Goal: Transaction & Acquisition: Purchase product/service

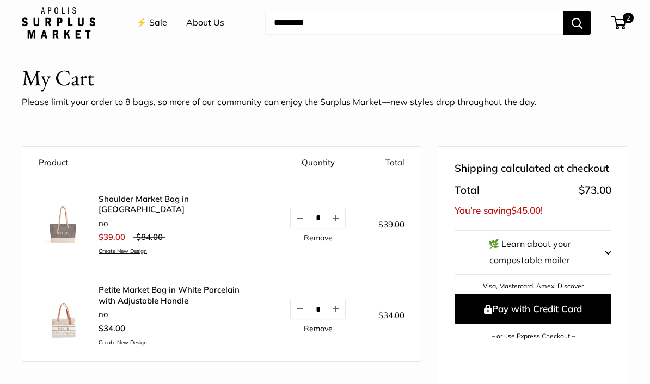
scroll to position [21, 0]
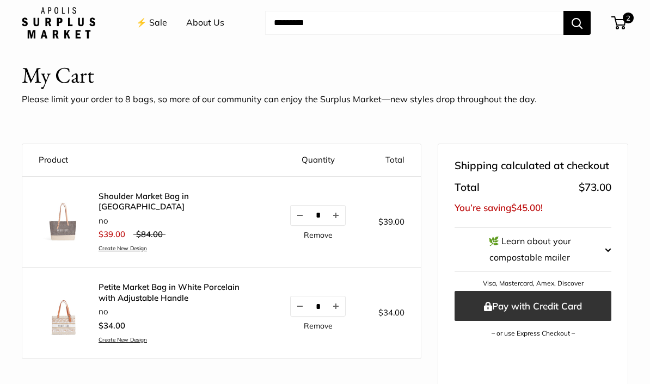
click at [579, 295] on button "Pay with Credit Card" at bounding box center [533, 306] width 157 height 30
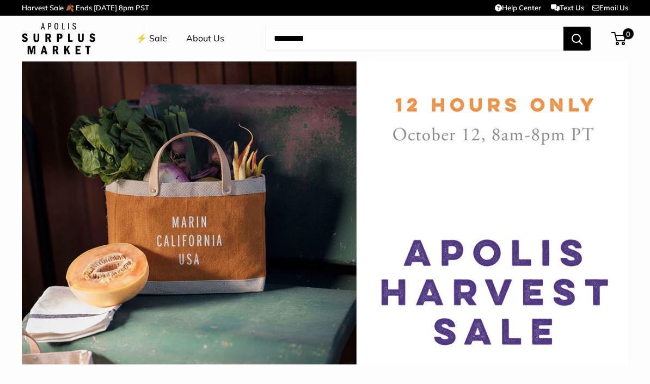
click at [154, 33] on link "⚡️ Sale" at bounding box center [151, 38] width 31 height 16
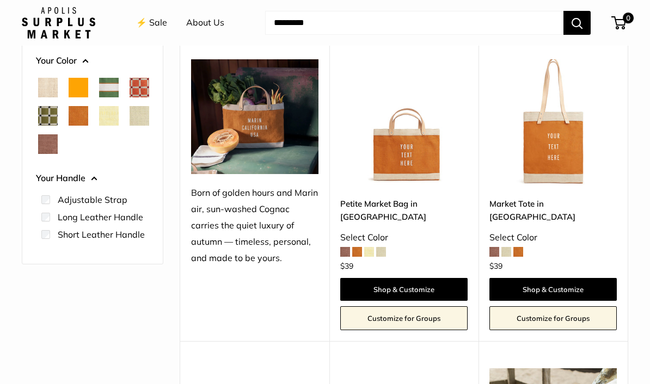
scroll to position [180, 0]
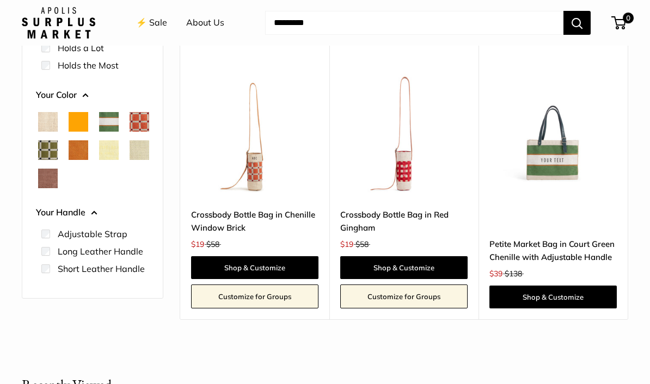
scroll to position [160, 0]
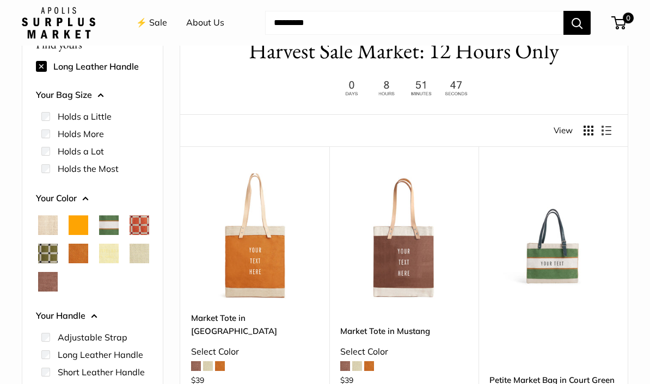
scroll to position [63, 0]
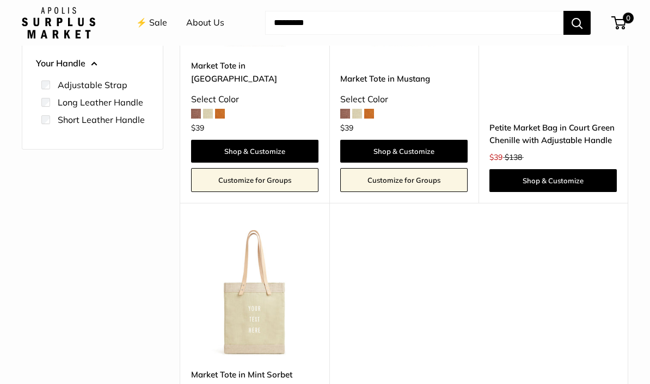
scroll to position [316, 0]
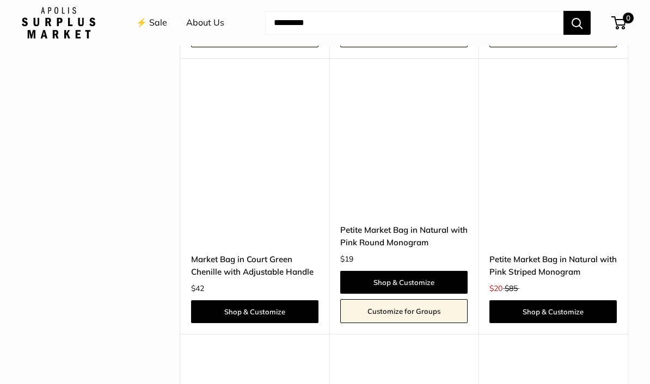
scroll to position [2487, 0]
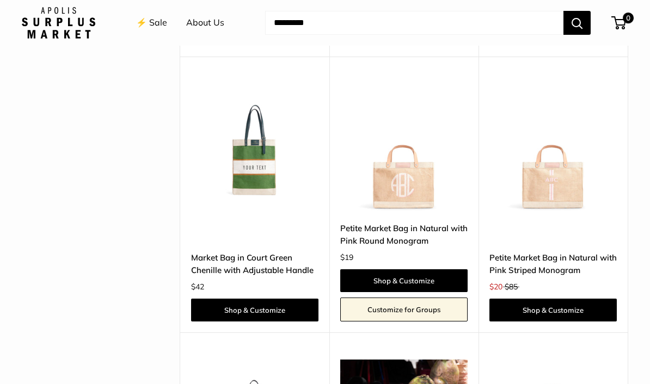
click at [415, 155] on img at bounding box center [403, 147] width 127 height 127
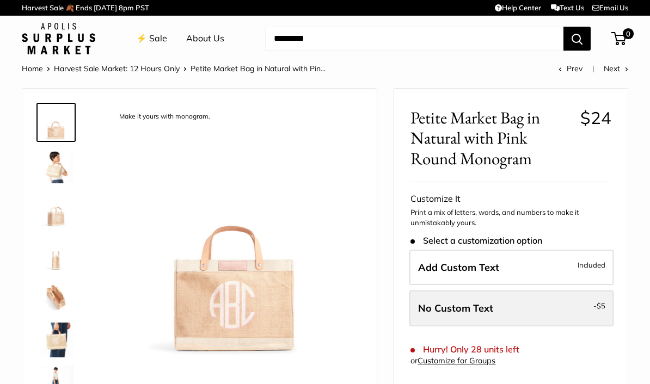
click at [564, 305] on label "No Custom Text - $5" at bounding box center [511, 309] width 204 height 36
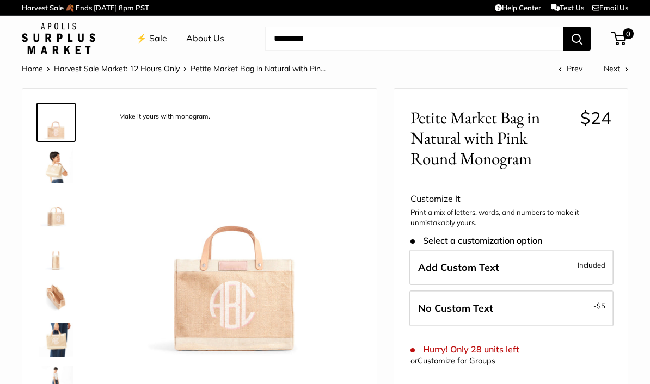
click at [54, 169] on img at bounding box center [56, 166] width 35 height 35
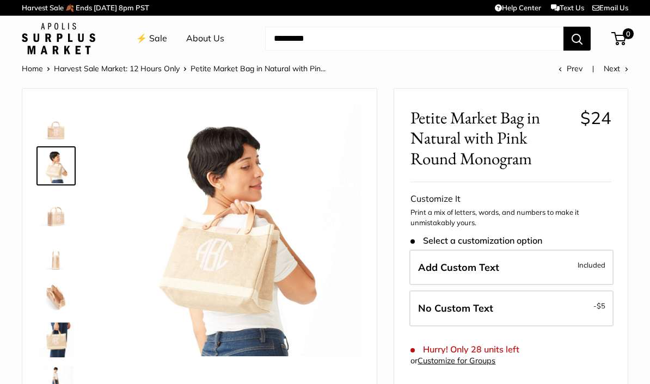
click at [56, 224] on img at bounding box center [56, 209] width 35 height 35
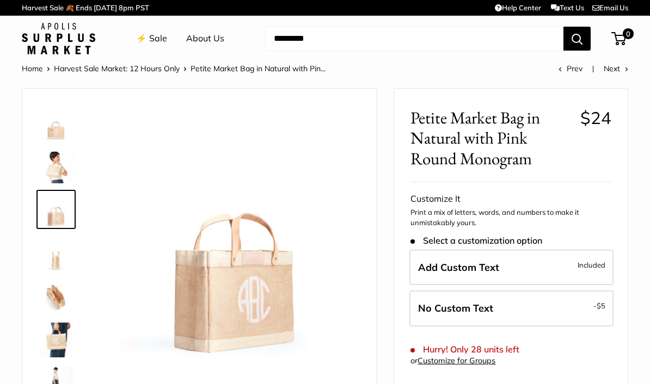
click at [58, 259] on img at bounding box center [56, 253] width 35 height 35
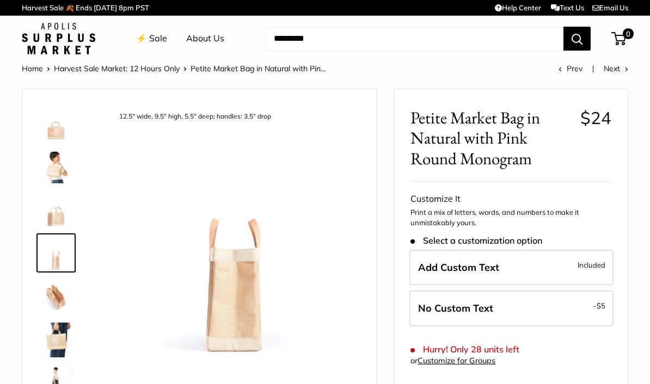
click at [54, 302] on img at bounding box center [56, 296] width 35 height 35
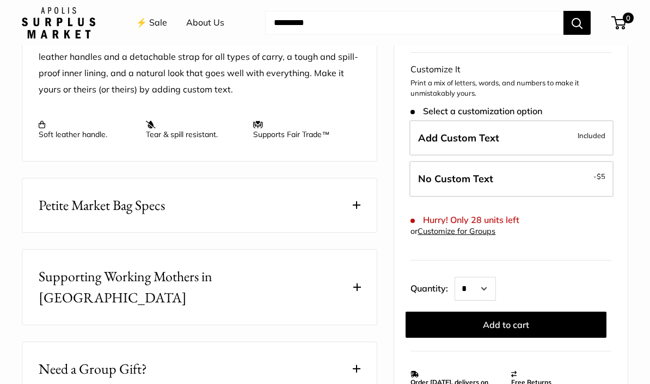
scroll to position [473, 0]
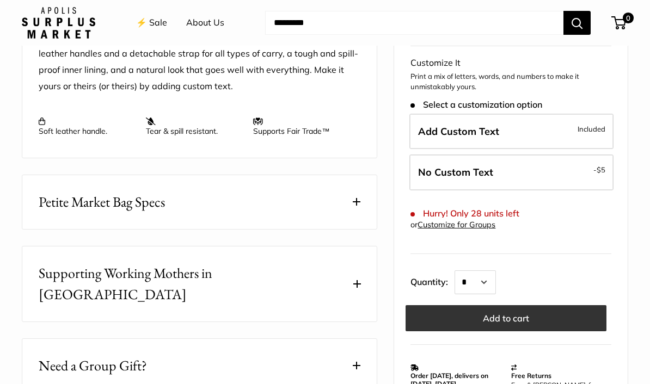
click at [588, 316] on button "Add to cart" at bounding box center [506, 318] width 201 height 26
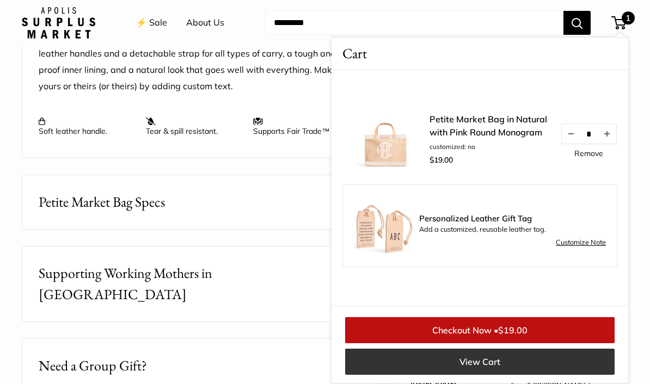
click at [560, 375] on link "View Cart" at bounding box center [480, 362] width 270 height 26
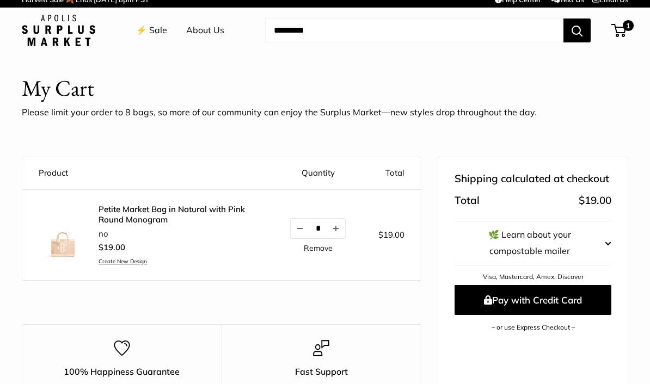
scroll to position [95, 0]
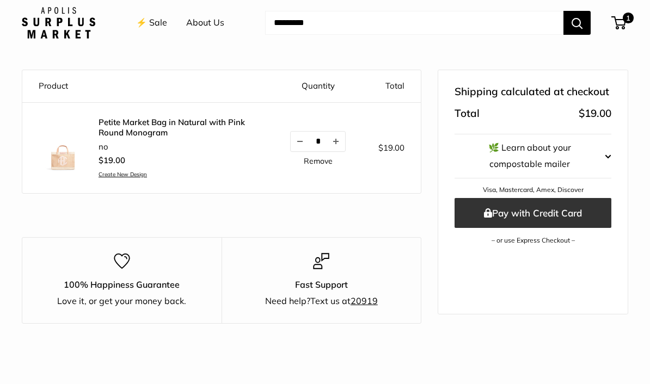
click at [551, 209] on button "Pay with Credit Card" at bounding box center [533, 213] width 157 height 30
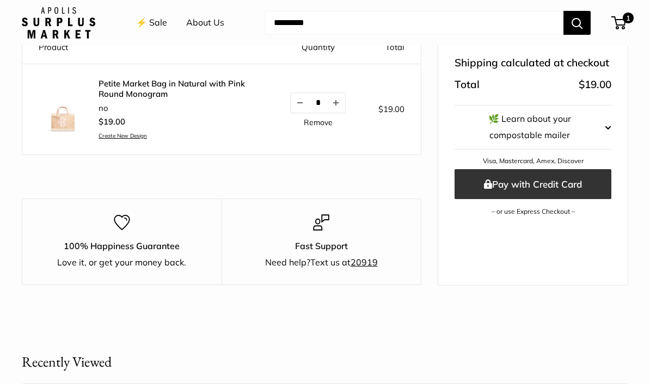
scroll to position [70, 0]
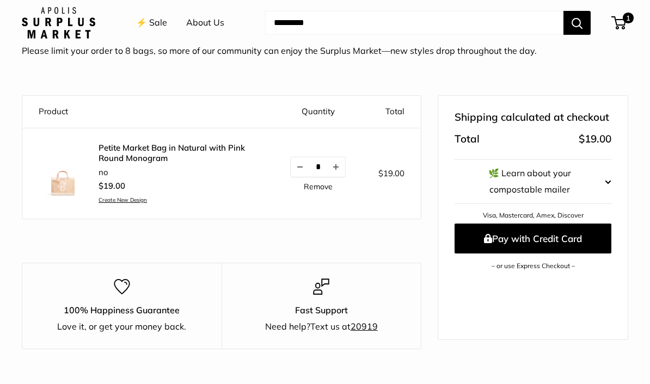
click at [60, 23] on img at bounding box center [59, 23] width 74 height 32
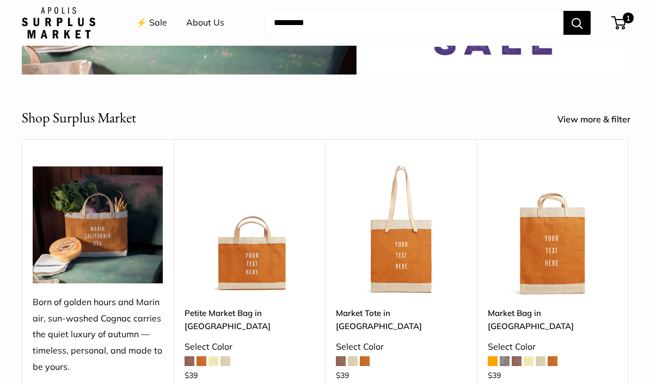
scroll to position [290, 0]
click at [601, 119] on link "View more & filter" at bounding box center [600, 120] width 85 height 16
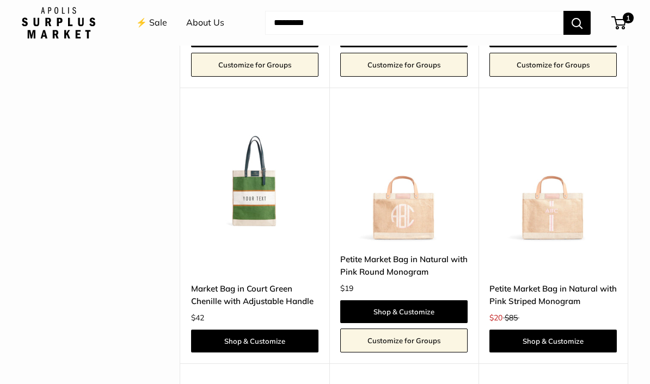
scroll to position [2491, 0]
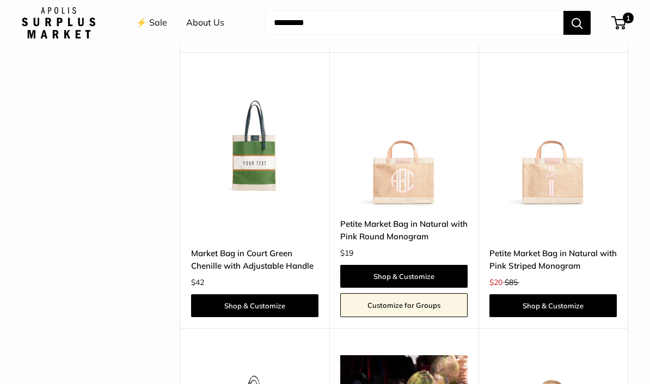
click at [565, 158] on img at bounding box center [552, 142] width 127 height 127
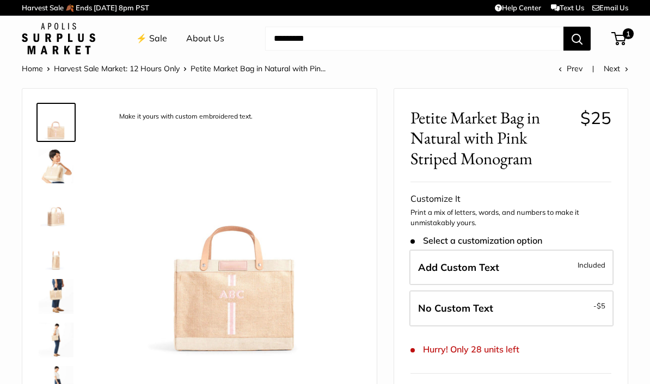
click at [56, 177] on img at bounding box center [56, 166] width 35 height 35
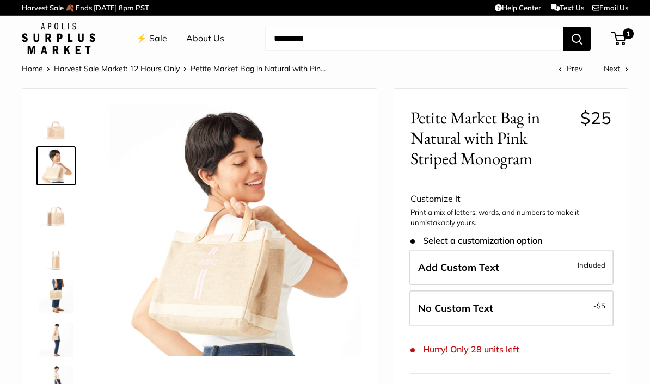
click at [58, 234] on link at bounding box center [55, 253] width 39 height 39
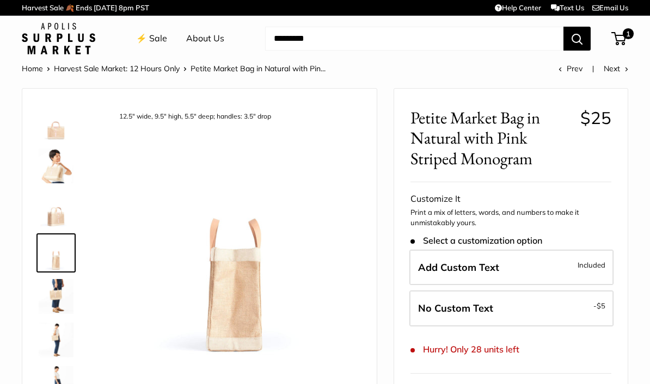
click at [58, 258] on img at bounding box center [56, 253] width 35 height 35
click at [54, 302] on img at bounding box center [56, 296] width 35 height 35
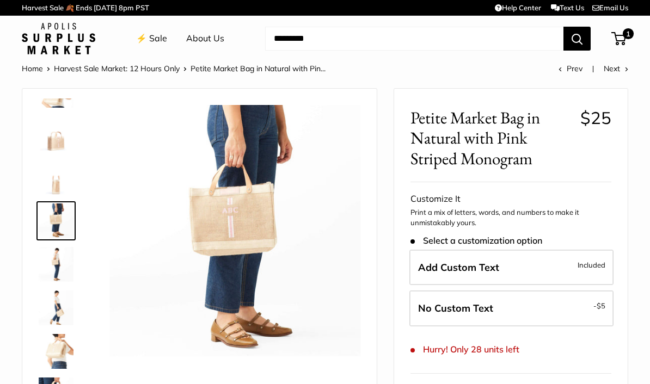
scroll to position [77, 0]
click at [60, 268] on img at bounding box center [56, 263] width 35 height 35
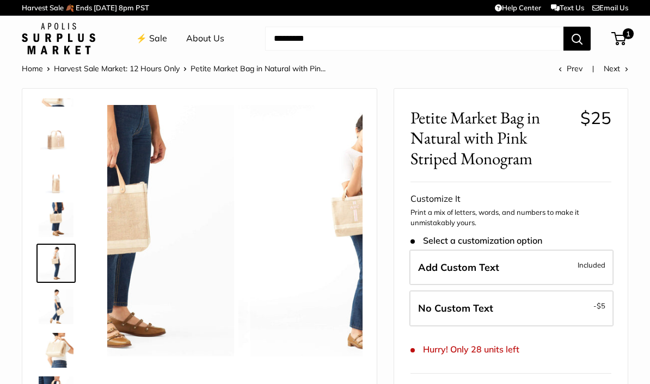
scroll to position [77, 0]
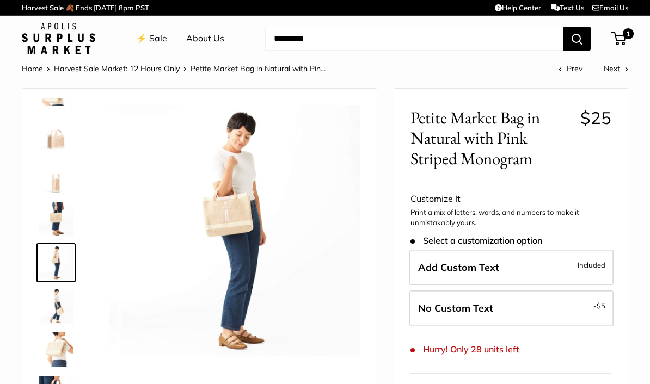
click at [53, 293] on img at bounding box center [56, 306] width 35 height 35
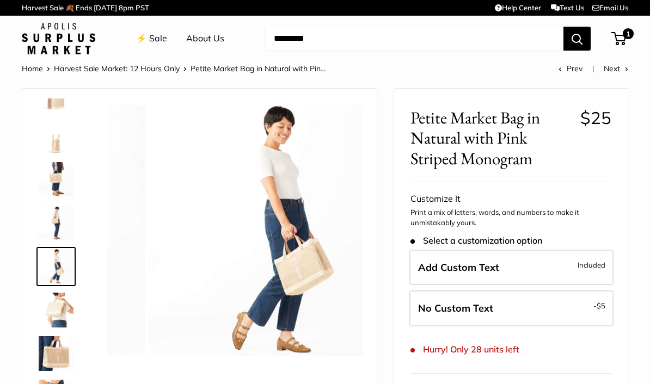
scroll to position [121, 0]
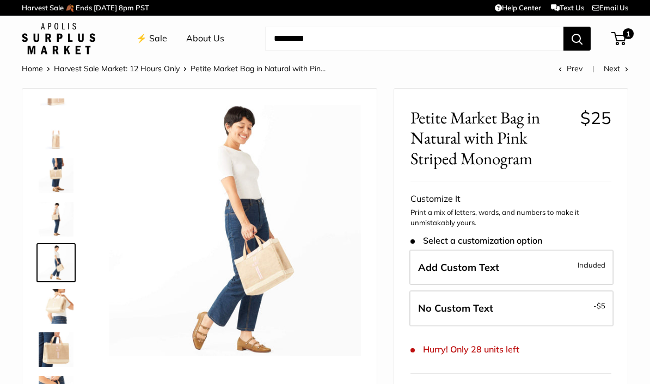
click at [59, 318] on img at bounding box center [56, 306] width 35 height 35
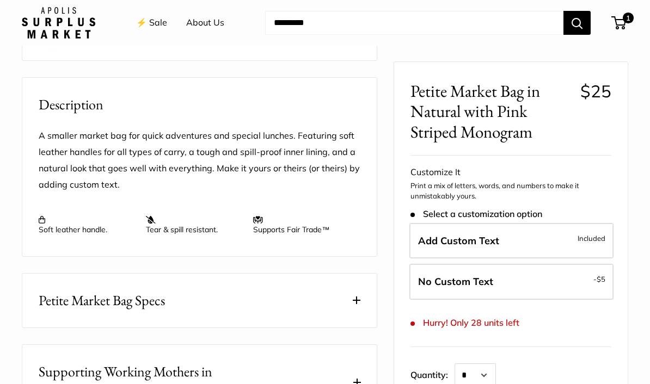
scroll to position [338, 0]
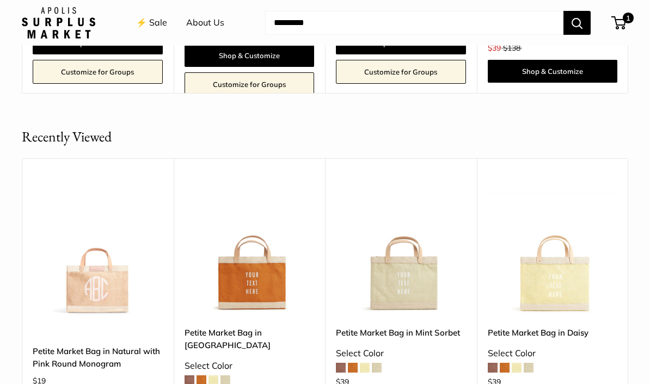
scroll to position [1206, 0]
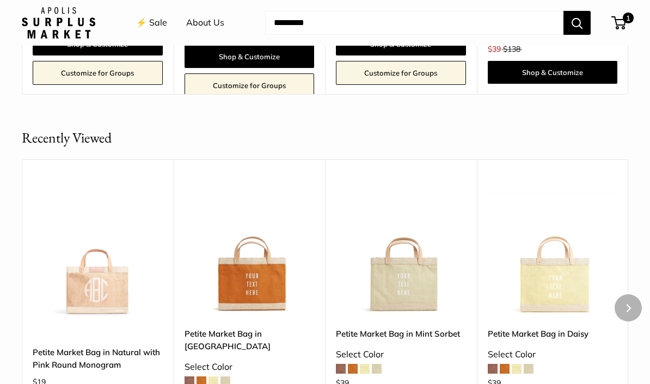
click at [97, 271] on img at bounding box center [98, 252] width 130 height 130
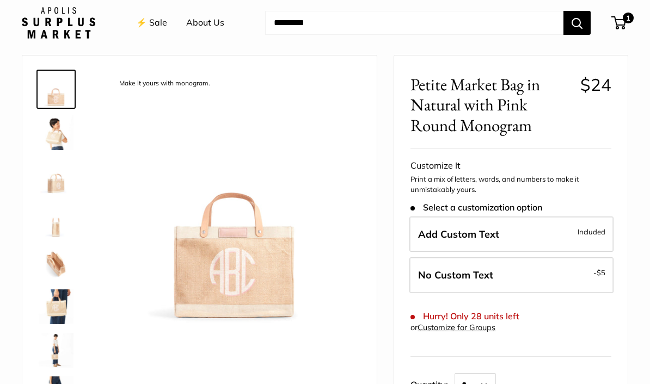
scroll to position [35, 0]
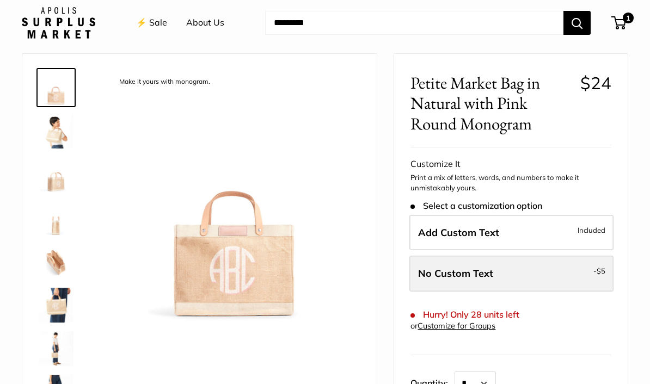
click at [576, 274] on label "No Custom Text - $5" at bounding box center [511, 274] width 204 height 36
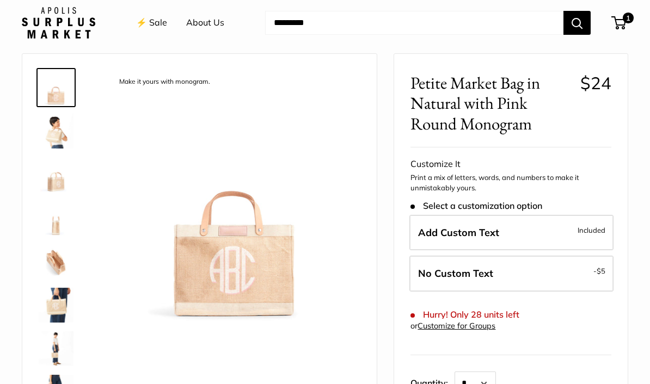
click at [52, 259] on img at bounding box center [56, 261] width 35 height 35
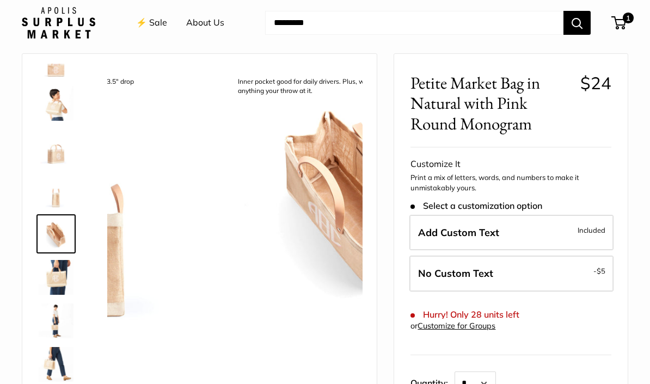
scroll to position [34, 0]
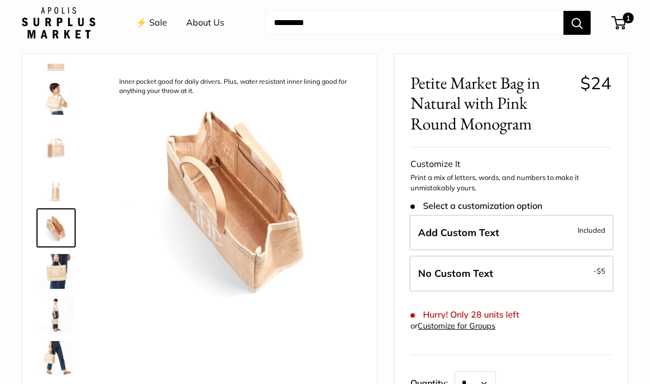
click at [48, 178] on img at bounding box center [56, 184] width 35 height 35
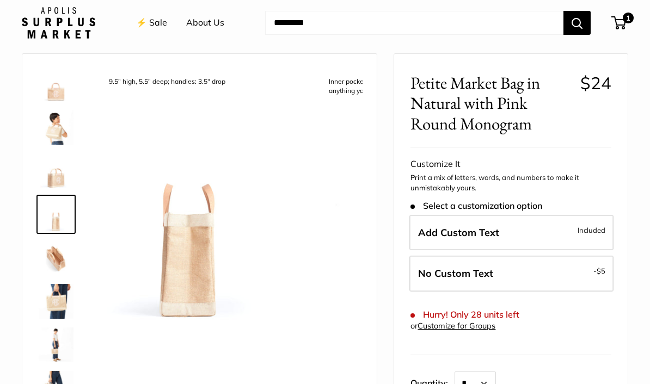
scroll to position [0, 0]
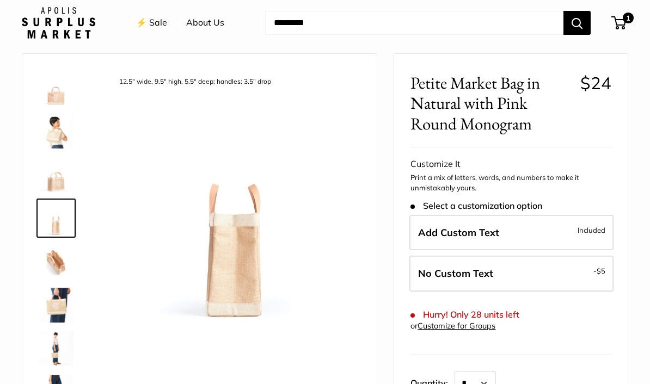
click at [52, 351] on img at bounding box center [56, 349] width 35 height 35
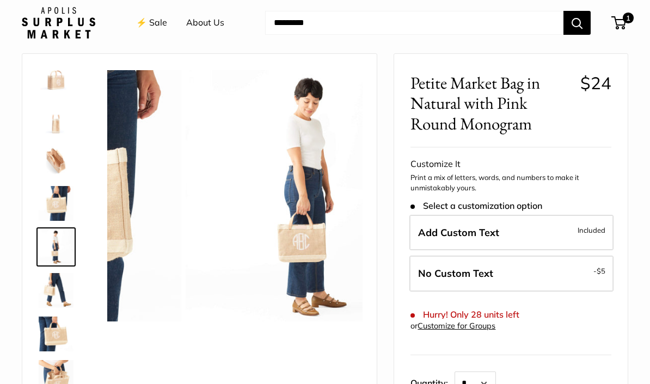
scroll to position [121, 0]
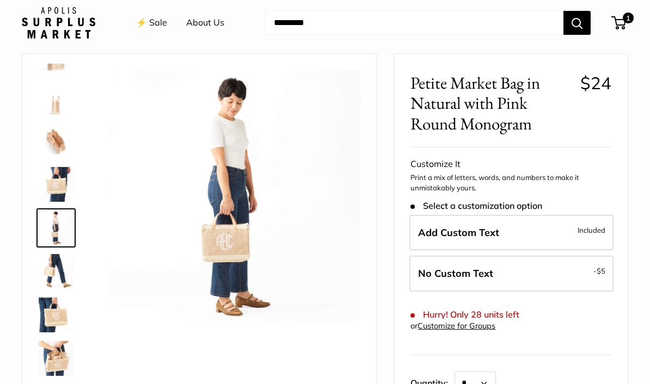
click at [56, 324] on img at bounding box center [56, 315] width 35 height 35
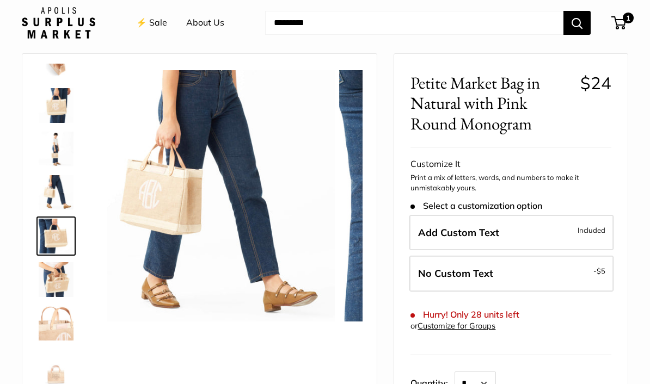
scroll to position [208, 0]
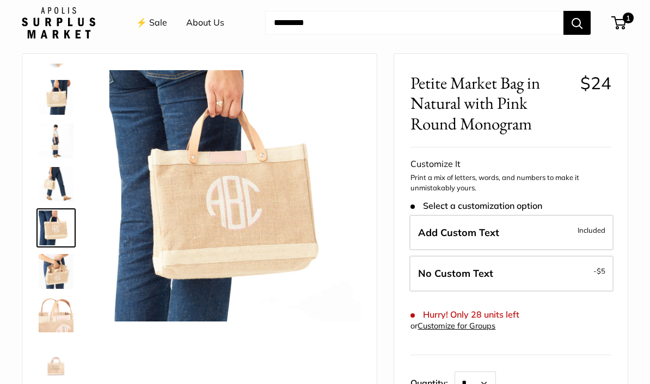
click at [53, 328] on img at bounding box center [56, 315] width 35 height 35
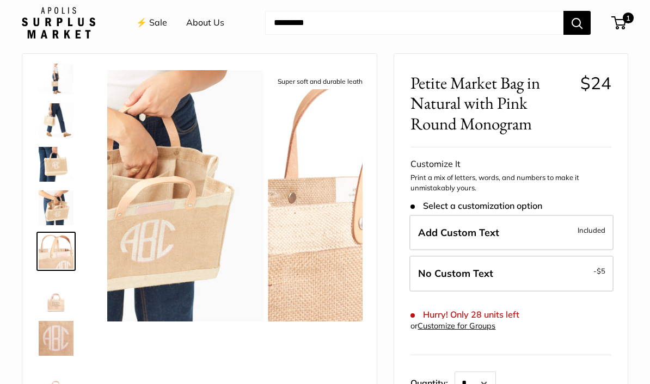
scroll to position [287, 0]
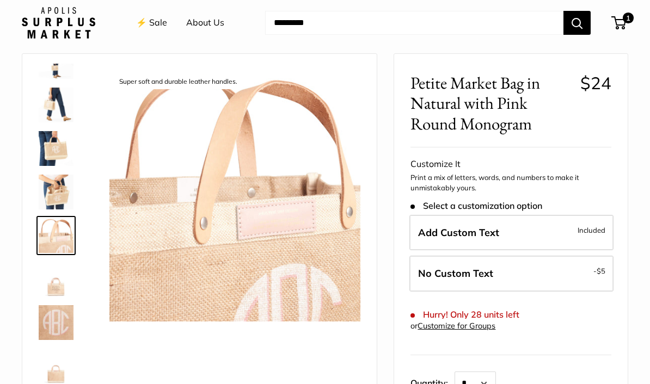
click at [53, 322] on img at bounding box center [56, 322] width 35 height 35
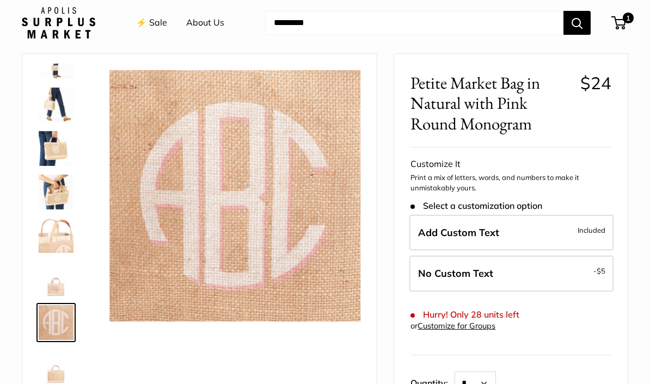
click at [48, 373] on img at bounding box center [56, 366] width 35 height 35
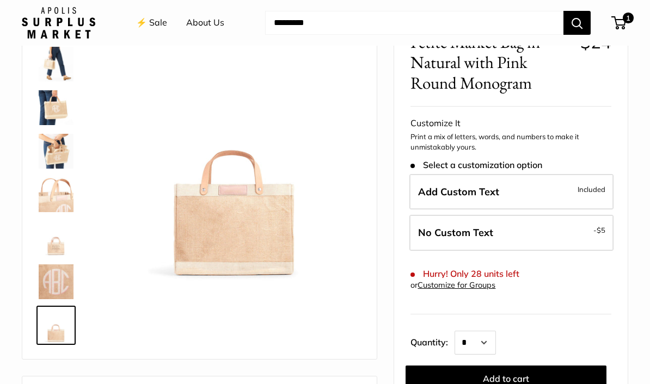
click at [275, 225] on img at bounding box center [234, 154] width 251 height 251
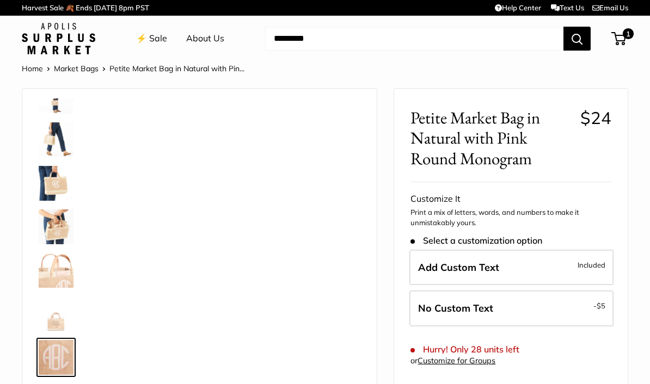
click at [156, 46] on link "⚡️ Sale" at bounding box center [151, 38] width 31 height 16
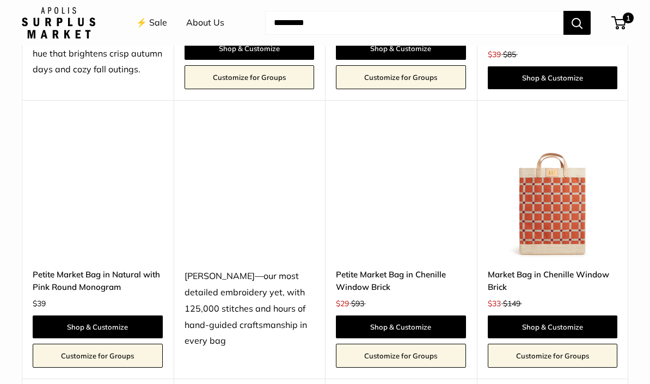
scroll to position [1840, 0]
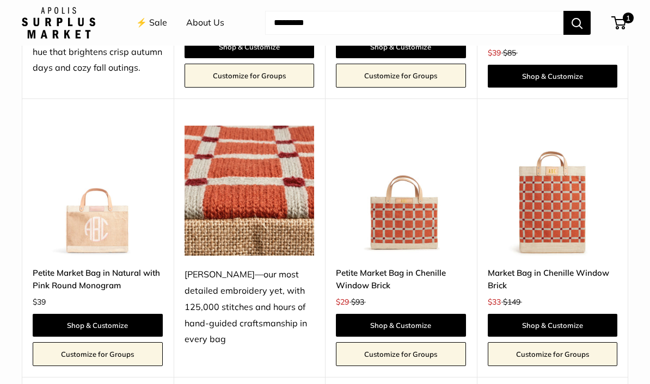
click at [84, 210] on img at bounding box center [98, 191] width 130 height 130
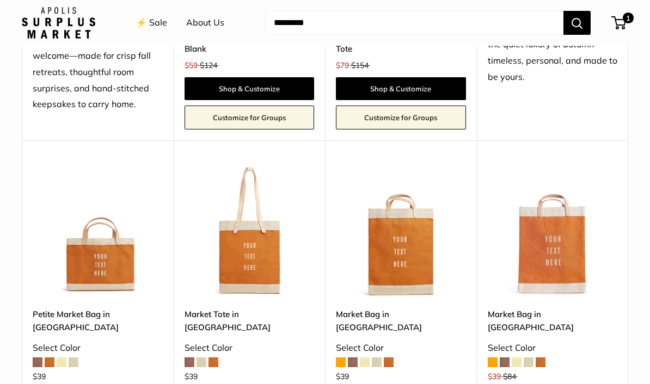
scroll to position [877, 0]
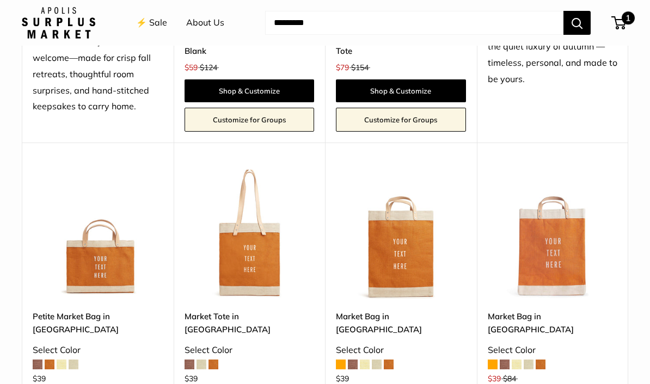
click at [622, 23] on span "1" at bounding box center [618, 22] width 15 height 13
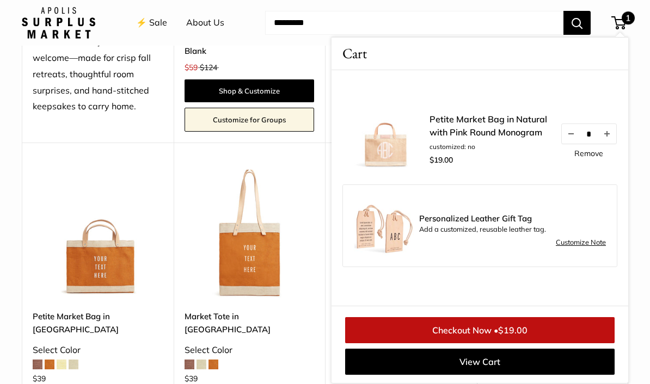
click at [543, 334] on link "Checkout Now • $19.00" at bounding box center [480, 330] width 270 height 26
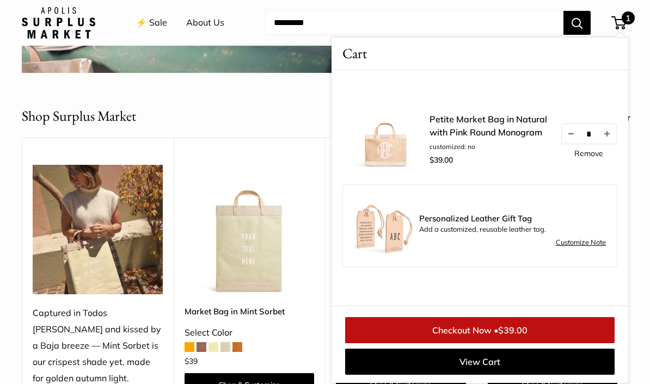
scroll to position [281, 0]
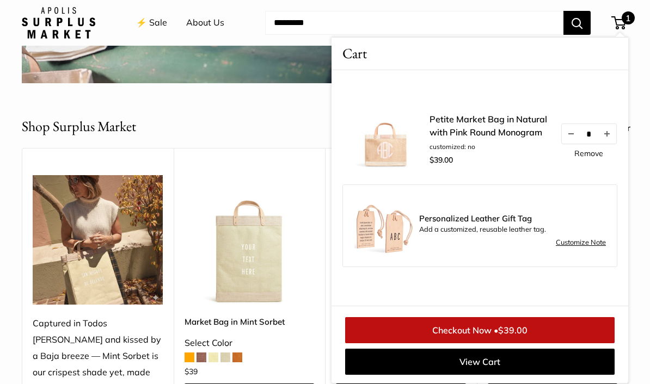
click at [305, 125] on header "Shop Surplus Market View more & filter" at bounding box center [325, 126] width 607 height 21
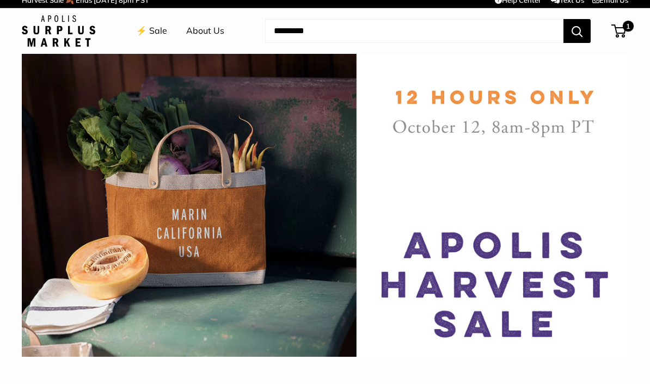
scroll to position [0, 0]
